Goal: Find specific page/section: Find specific page/section

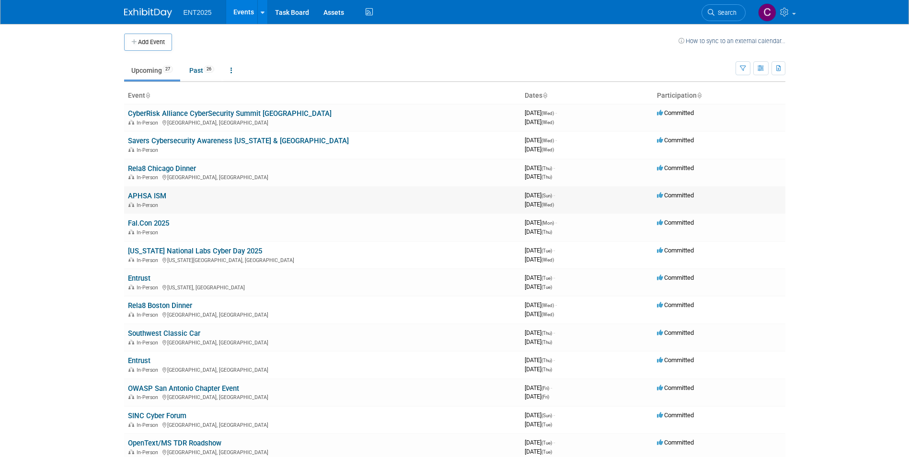
click at [164, 194] on link "APHSA ISM" at bounding box center [147, 196] width 38 height 9
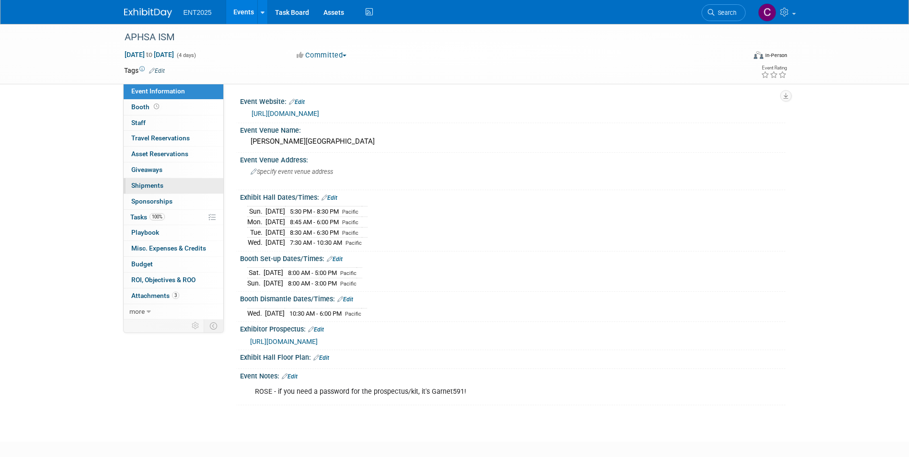
click at [143, 188] on span "Shipments 0" at bounding box center [147, 186] width 32 height 8
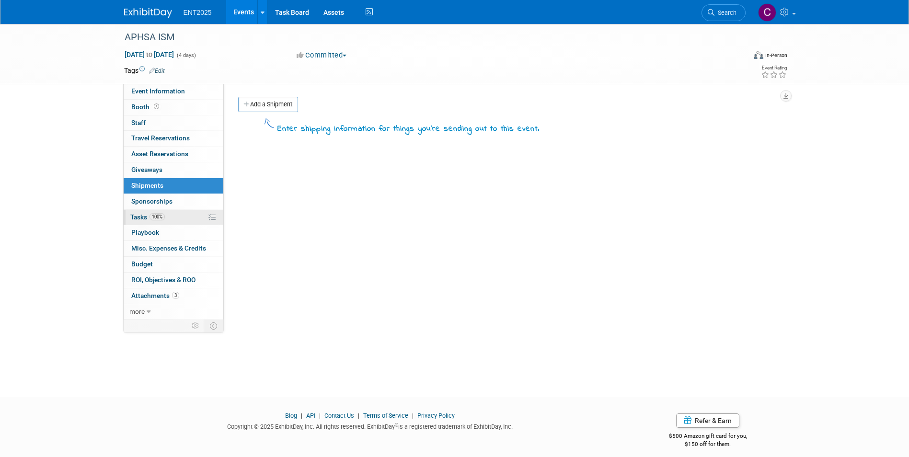
click at [141, 214] on span "Tasks 100%" at bounding box center [147, 217] width 34 height 8
